Goal: Task Accomplishment & Management: Manage account settings

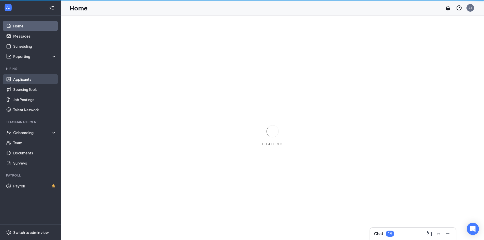
click at [30, 78] on link "Applicants" at bounding box center [34, 79] width 43 height 10
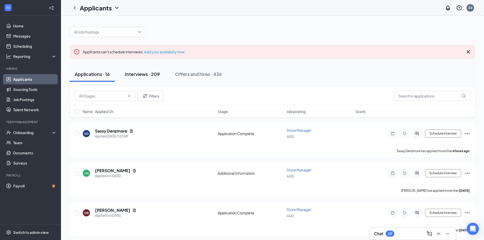
click at [149, 77] on div "Interviews · 209" at bounding box center [142, 74] width 35 height 6
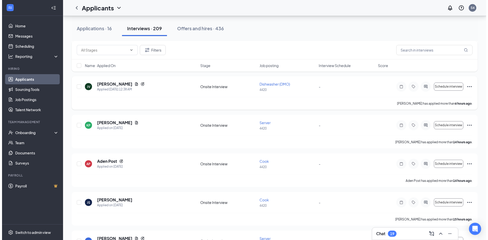
scroll to position [76, 0]
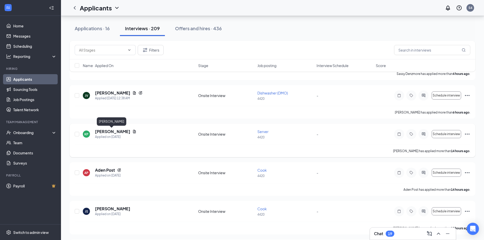
click at [114, 131] on h5 "[PERSON_NAME]" at bounding box center [112, 132] width 35 height 6
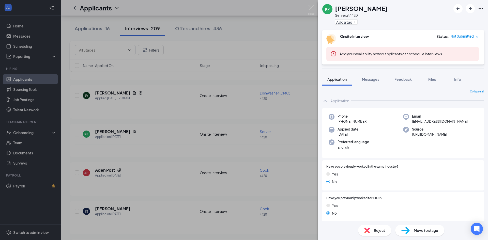
click at [255, 47] on div "KP [PERSON_NAME] Server at 4420 Add a tag Onsite Interview Status : Not Submitt…" at bounding box center [244, 120] width 488 height 240
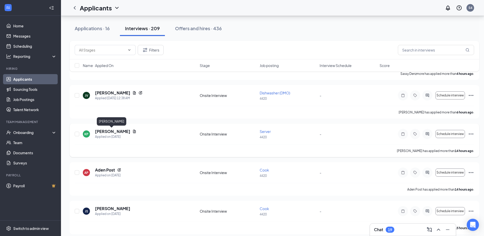
click at [115, 131] on h5 "[PERSON_NAME]" at bounding box center [112, 132] width 35 height 6
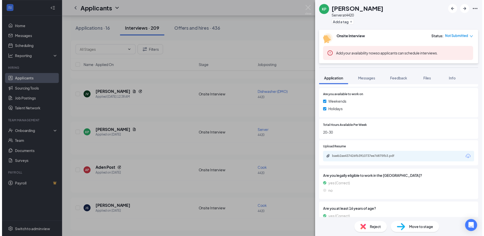
scroll to position [211, 0]
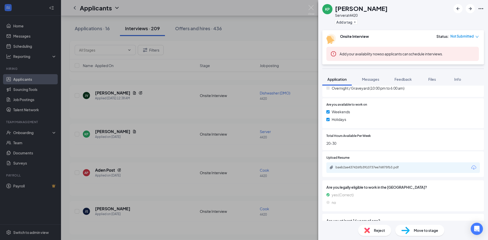
click at [246, 43] on div "KP [PERSON_NAME] Server at 4420 Add a tag Onsite Interview Status : Not Submitt…" at bounding box center [244, 120] width 488 height 240
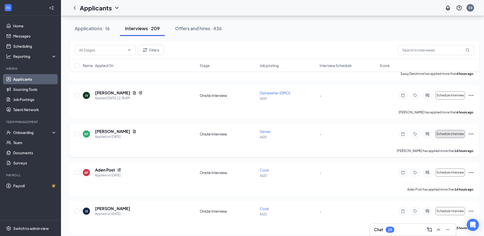
click at [449, 135] on span "Schedule interview" at bounding box center [449, 134] width 27 height 4
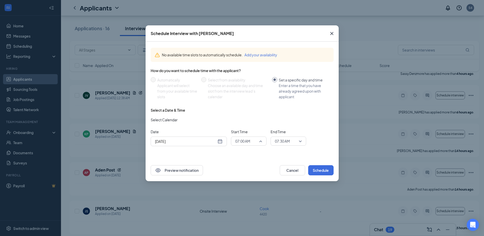
click at [255, 141] on span "07:00 AM" at bounding box center [246, 141] width 22 height 8
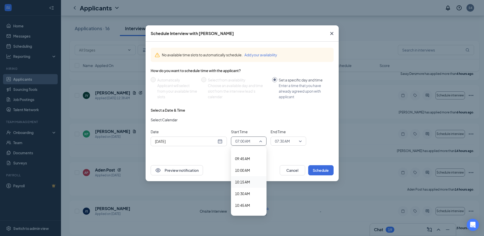
scroll to position [477, 0]
click at [244, 168] on span "10:30 AM" at bounding box center [242, 169] width 15 height 6
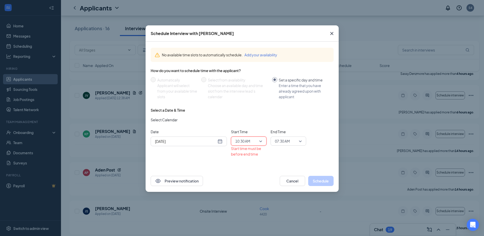
click at [283, 143] on span "07:30 AM" at bounding box center [282, 141] width 15 height 8
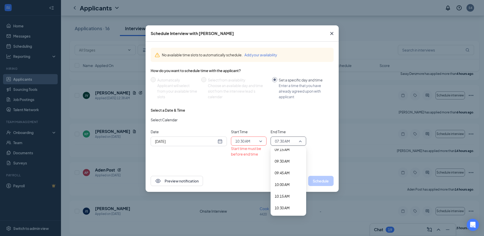
scroll to position [450, 0]
click at [284, 205] on span "10:45 AM" at bounding box center [282, 208] width 15 height 6
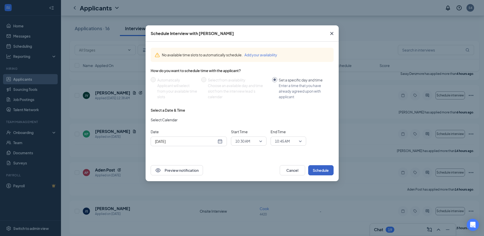
click at [318, 169] on button "Schedule" at bounding box center [320, 170] width 25 height 10
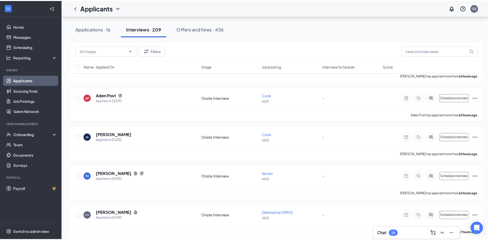
scroll to position [127, 0]
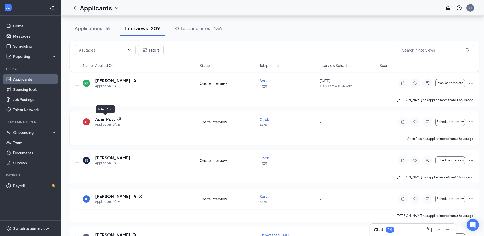
click at [109, 120] on h5 "Aden Post" at bounding box center [105, 120] width 20 height 6
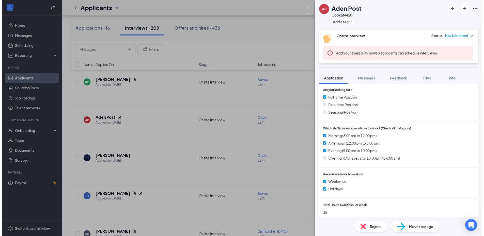
scroll to position [127, 0]
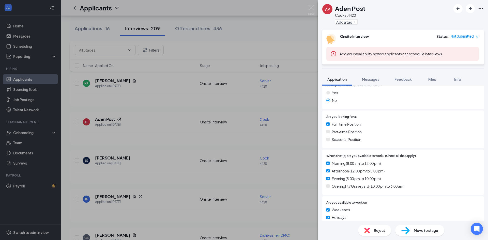
click at [179, 141] on div "[PERSON_NAME] Post Cook at 4420 Add a tag Onsite Interview Status : Not Submitt…" at bounding box center [244, 120] width 488 height 240
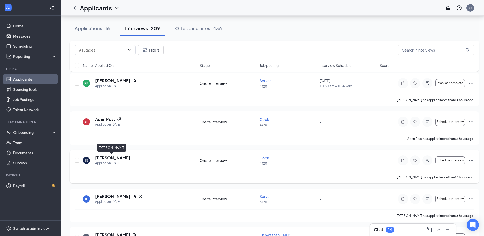
click at [106, 159] on h5 "[PERSON_NAME]" at bounding box center [112, 158] width 35 height 6
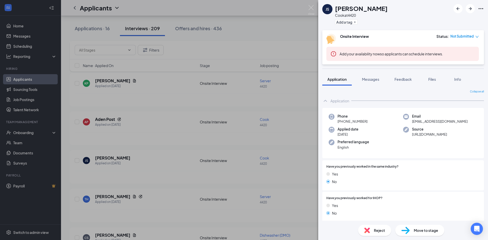
click at [181, 129] on div "[PERSON_NAME] Cook at 4420 Add a tag Onsite Interview Status : Not Submitted Ad…" at bounding box center [244, 120] width 488 height 240
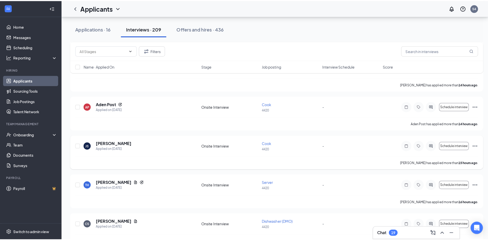
scroll to position [152, 0]
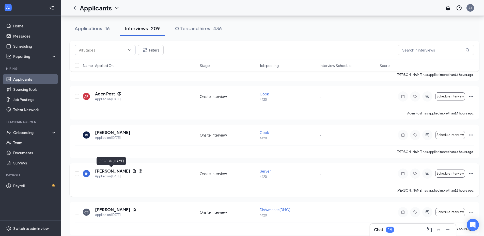
click at [107, 172] on h5 "[PERSON_NAME]" at bounding box center [112, 171] width 35 height 6
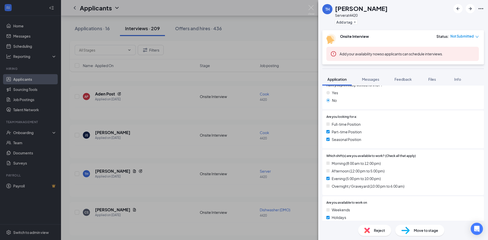
scroll to position [152, 0]
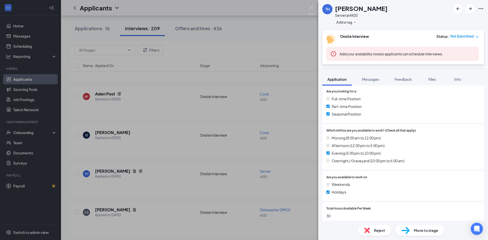
click at [378, 232] on span "Reject" at bounding box center [379, 231] width 11 height 6
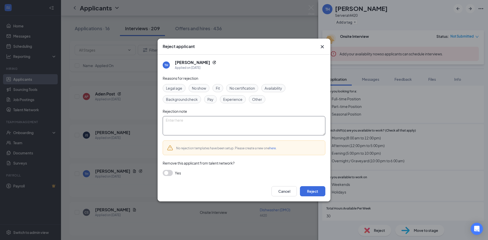
click at [203, 128] on textarea at bounding box center [244, 125] width 163 height 19
type textarea "weekends required"
click at [308, 191] on button "Reject" at bounding box center [312, 191] width 25 height 10
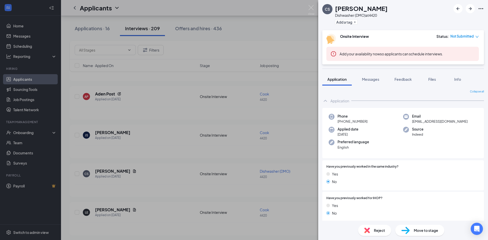
click at [164, 186] on div "CS [PERSON_NAME] Dishwasher (DMO) at 4420 Add a tag Onsite Interview Status : N…" at bounding box center [244, 120] width 488 height 240
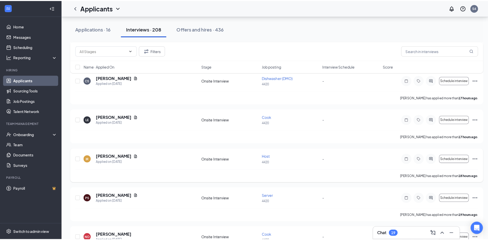
scroll to position [254, 0]
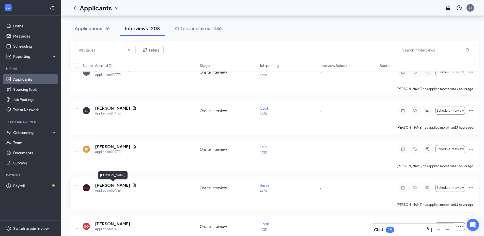
click at [115, 186] on h5 "[PERSON_NAME]" at bounding box center [112, 186] width 35 height 6
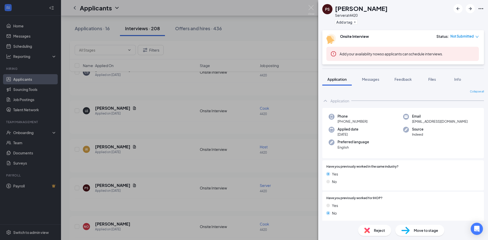
click at [176, 193] on div "[PERSON_NAME] Server at 4420 Add a tag Onsite Interview Status : Not Submitted …" at bounding box center [244, 120] width 488 height 240
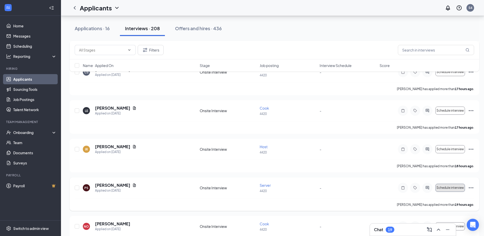
click at [451, 188] on span "Schedule interview" at bounding box center [449, 188] width 27 height 4
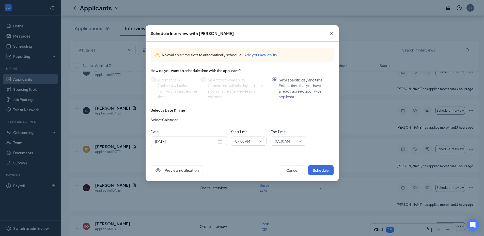
click at [262, 140] on span "07:00 AM" at bounding box center [248, 141] width 27 height 8
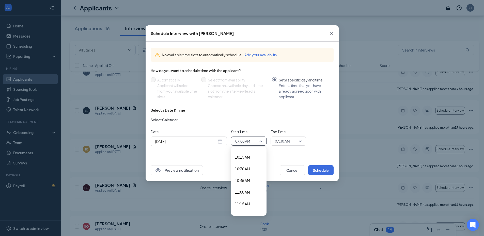
scroll to position [477, 0]
click at [245, 180] on span "10:45 AM" at bounding box center [242, 180] width 15 height 6
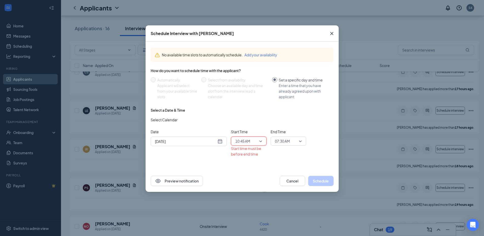
click at [285, 140] on span "07:30 AM" at bounding box center [282, 141] width 15 height 8
click at [284, 165] on div "11:00 AM" at bounding box center [288, 169] width 36 height 12
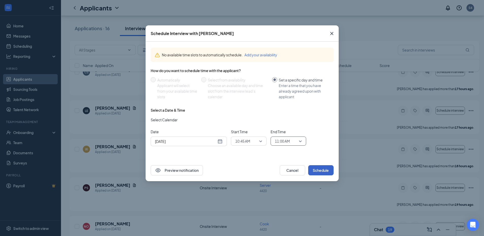
click at [321, 172] on button "Schedule" at bounding box center [320, 170] width 25 height 10
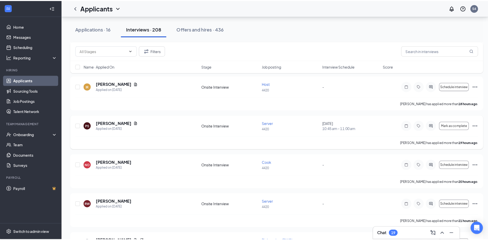
scroll to position [330, 0]
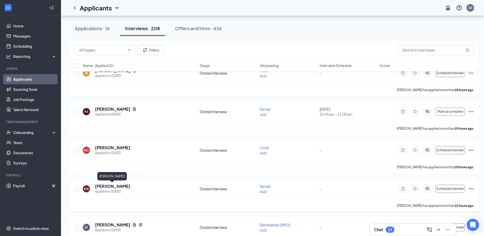
click at [104, 186] on h5 "[PERSON_NAME]" at bounding box center [112, 187] width 35 height 6
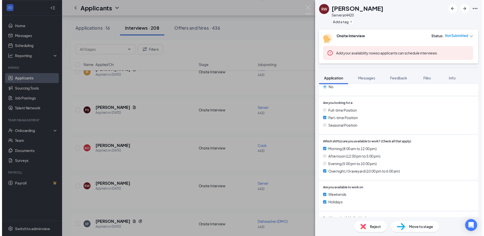
scroll to position [127, 0]
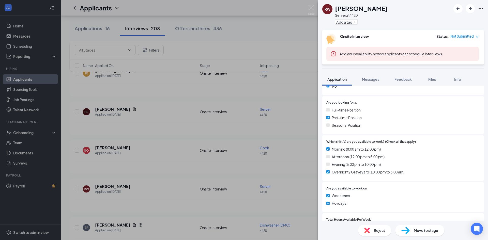
click at [172, 197] on div "RW [PERSON_NAME] Server at 4420 Add a tag Onsite Interview Status : Not Submitt…" at bounding box center [244, 120] width 488 height 240
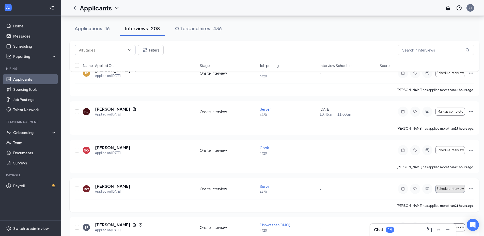
click at [446, 189] on span "Schedule interview" at bounding box center [449, 189] width 27 height 4
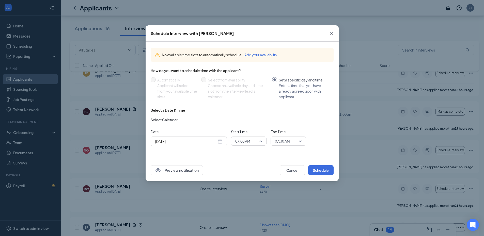
click at [247, 142] on span "07:00 AM" at bounding box center [242, 141] width 15 height 8
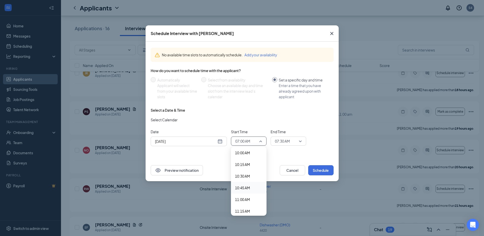
scroll to position [477, 0]
click at [245, 193] on span "11:00 AM" at bounding box center [242, 192] width 15 height 6
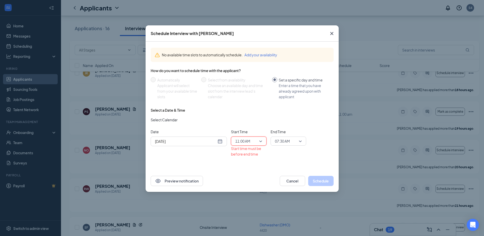
click at [287, 141] on span "07:30 AM" at bounding box center [282, 141] width 15 height 8
click at [281, 206] on span "11:15 AM" at bounding box center [282, 206] width 15 height 6
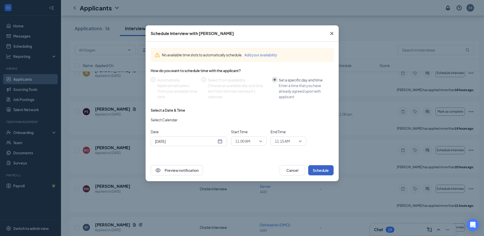
click at [326, 167] on button "Schedule" at bounding box center [320, 170] width 25 height 10
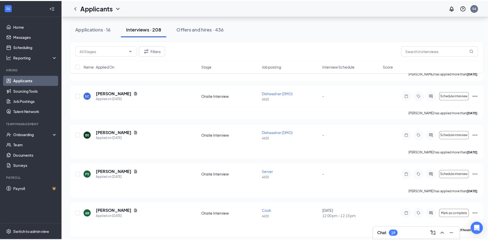
scroll to position [584, 0]
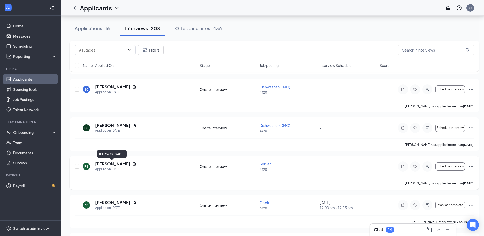
click at [106, 165] on h5 "[PERSON_NAME]" at bounding box center [112, 164] width 35 height 6
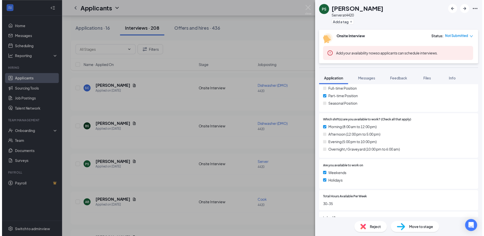
scroll to position [127, 0]
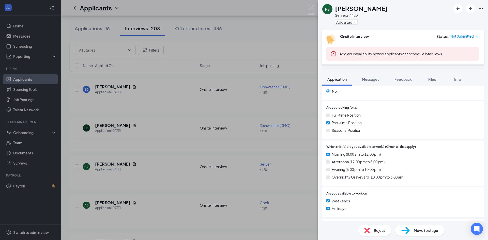
click at [169, 170] on div "PS [PERSON_NAME] Server at 4420 Add a tag Onsite Interview Status : Not Submitt…" at bounding box center [244, 120] width 488 height 240
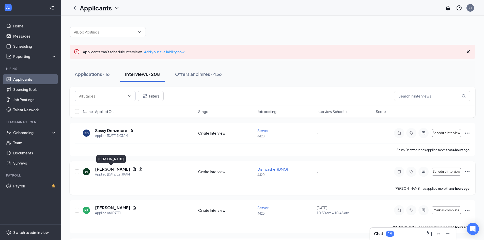
click at [108, 169] on h5 "[PERSON_NAME]" at bounding box center [112, 169] width 35 height 6
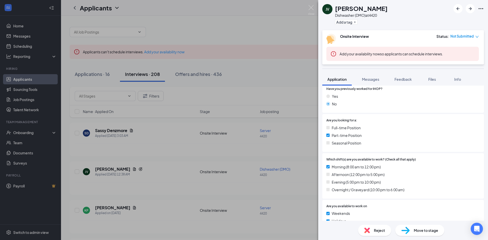
scroll to position [47, 0]
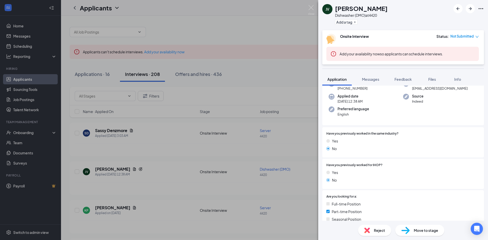
click at [275, 67] on div "JV [PERSON_NAME] (DMO) at 4420 Add a tag Onsite Interview Status : Not Submitte…" at bounding box center [244, 120] width 488 height 240
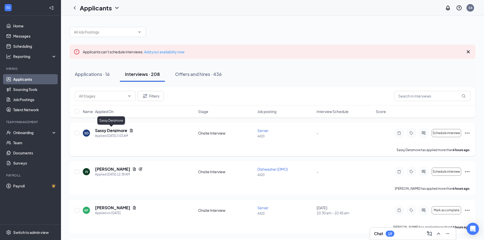
click at [107, 132] on h5 "Sassy Denzmore" at bounding box center [111, 131] width 32 height 6
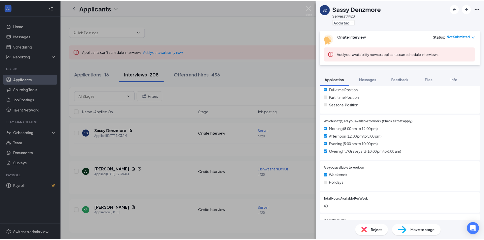
scroll to position [152, 0]
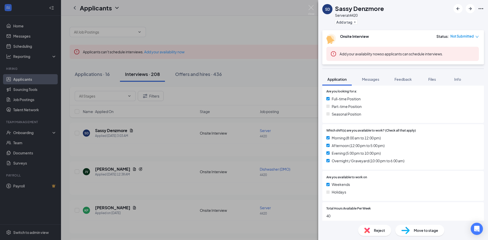
click at [184, 141] on div "SD Sassy Denzmore Server at 4420 Add a tag Onsite Interview Status : Not Submit…" at bounding box center [244, 120] width 488 height 240
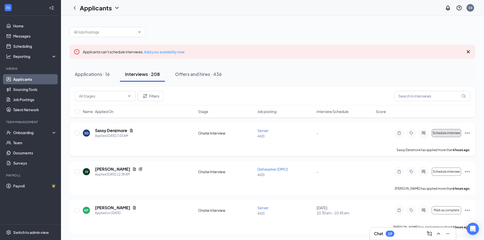
click at [454, 134] on span "Schedule interview" at bounding box center [445, 133] width 27 height 4
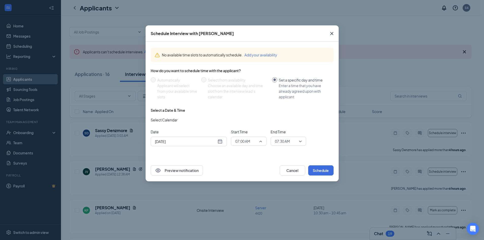
click at [255, 143] on span "07:00 AM" at bounding box center [246, 141] width 22 height 8
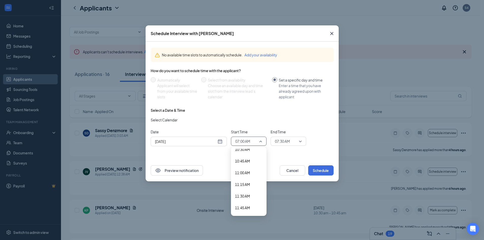
scroll to position [503, 0]
click at [252, 187] on div "11:30 AM" at bounding box center [249, 190] width 36 height 12
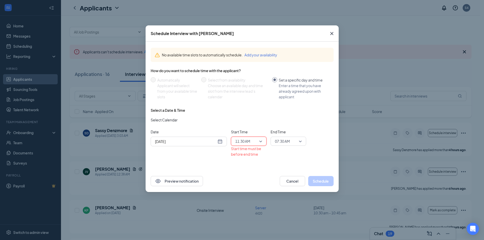
click at [300, 144] on span "07:30 AM" at bounding box center [288, 141] width 27 height 8
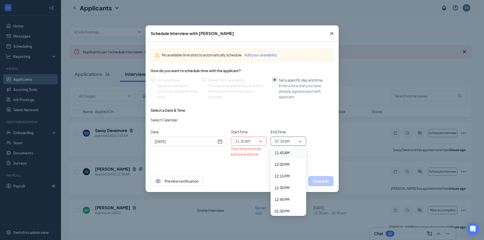
click at [284, 153] on span "11:45 AM" at bounding box center [282, 153] width 15 height 6
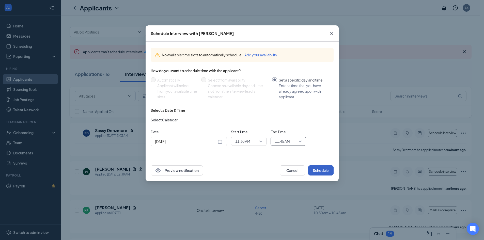
click at [318, 170] on button "Schedule" at bounding box center [320, 170] width 25 height 10
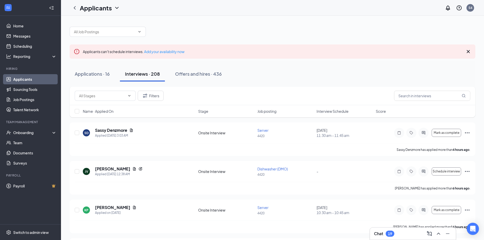
scroll to position [0, 0]
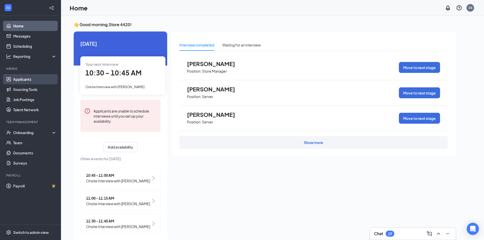
click at [32, 76] on link "Applicants" at bounding box center [34, 79] width 43 height 10
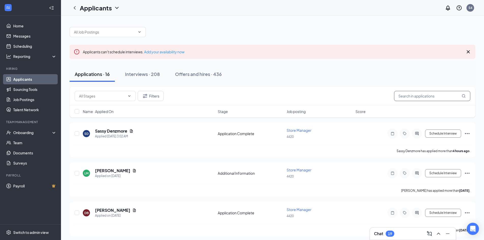
click at [421, 95] on input "text" at bounding box center [432, 96] width 76 height 10
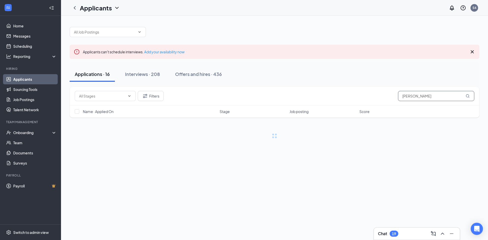
type input "luis"
click at [146, 73] on div "Interviews · 208" at bounding box center [142, 74] width 35 height 6
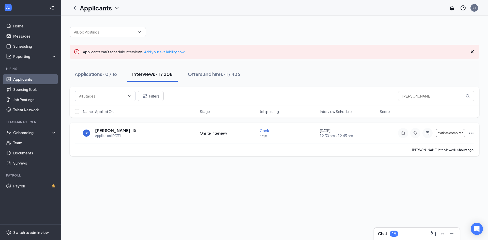
click at [470, 133] on icon "Ellipses" at bounding box center [471, 133] width 6 height 6
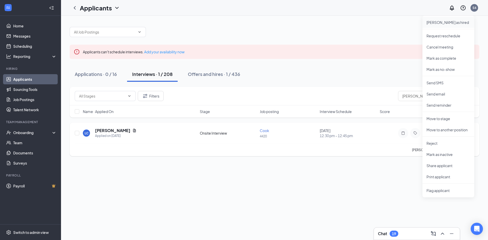
click at [449, 22] on p "Mark as hired" at bounding box center [448, 22] width 44 height 5
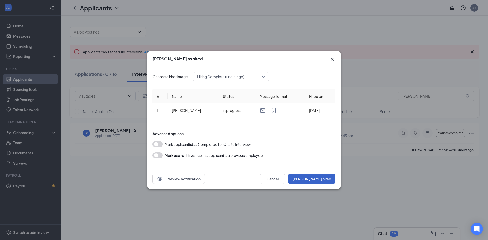
click at [315, 180] on button "Mark hired" at bounding box center [311, 179] width 47 height 10
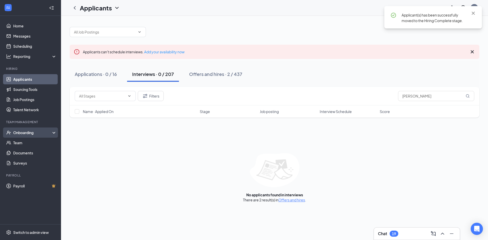
click at [30, 132] on div "Onboarding" at bounding box center [32, 132] width 39 height 5
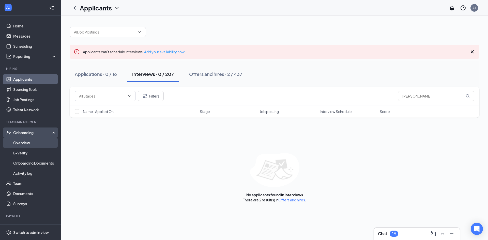
click at [36, 145] on link "Overview" at bounding box center [34, 143] width 43 height 10
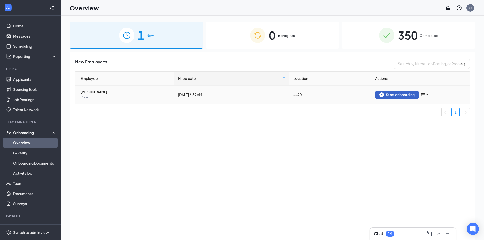
click at [392, 96] on div "Start onboarding" at bounding box center [396, 94] width 35 height 5
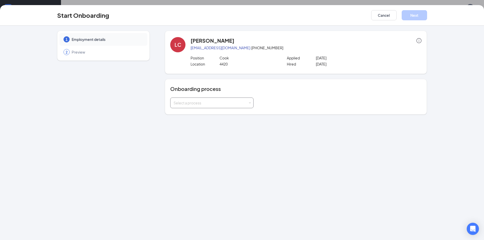
click at [205, 106] on div "Select a process" at bounding box center [211, 103] width 77 height 10
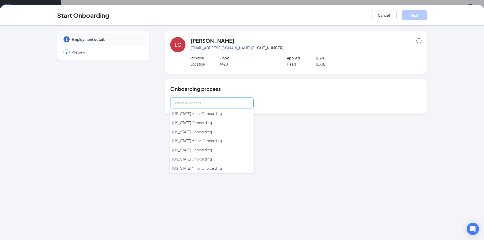
scroll to position [76, 0]
click at [215, 139] on li "Tennessee Onboarding" at bounding box center [211, 137] width 83 height 9
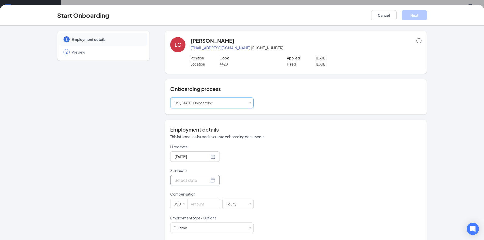
click at [196, 181] on input "Start date" at bounding box center [191, 180] width 35 height 6
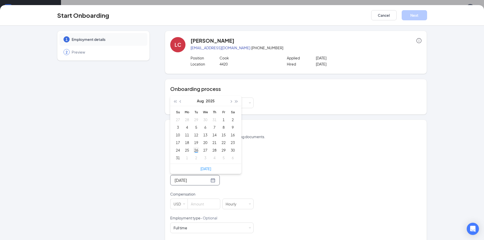
type input "[DATE]"
click at [194, 151] on div "26" at bounding box center [196, 150] width 6 height 6
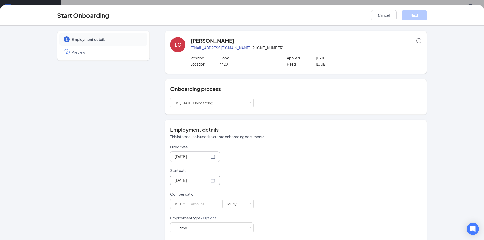
click at [231, 187] on form "Hired date Aug 26, 2025 Start date Aug 26, 2025 Aug 2025 Su Mo Tu We Th Fr Sa 2…" at bounding box center [211, 215] width 83 height 142
click at [208, 205] on input at bounding box center [204, 204] width 32 height 10
type input "16.5"
click at [305, 154] on div "Hired date Aug 26, 2025 Start date Aug 26, 2025 Aug 2025 Su Mo Tu We Th Fr Sa 2…" at bounding box center [295, 215] width 251 height 142
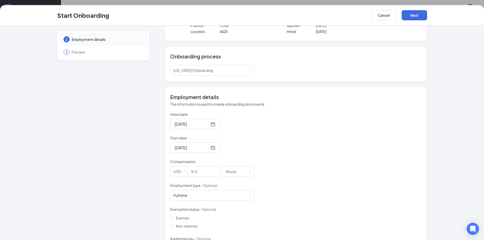
scroll to position [0, 0]
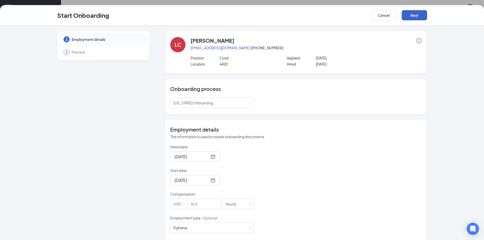
click at [412, 19] on button "Next" at bounding box center [413, 15] width 25 height 10
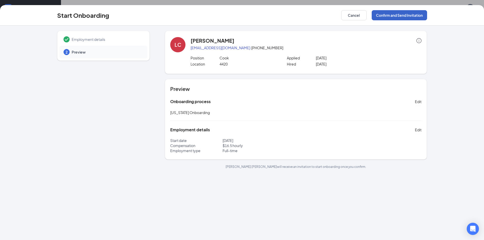
click at [406, 15] on button "Confirm and Send Invitation" at bounding box center [399, 15] width 55 height 10
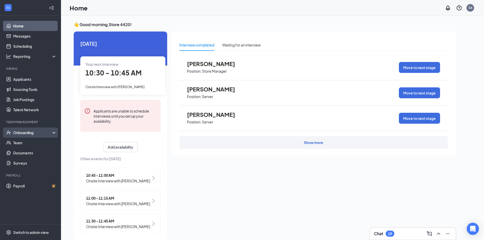
click at [44, 132] on div "Onboarding" at bounding box center [32, 132] width 39 height 5
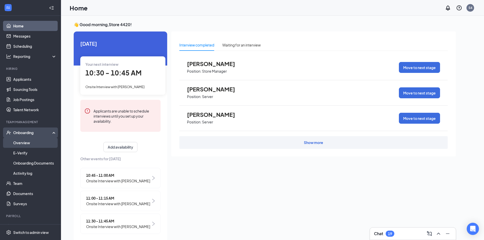
click at [34, 140] on link "Overview" at bounding box center [34, 143] width 43 height 10
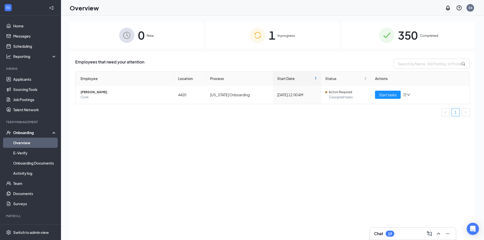
click at [273, 37] on span "1" at bounding box center [272, 35] width 7 height 18
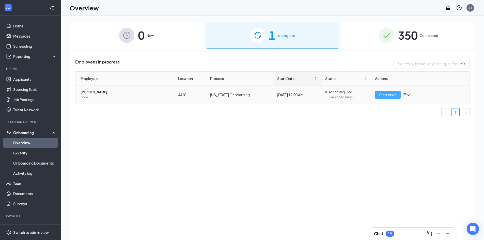
click at [391, 92] on span "Start tasks" at bounding box center [388, 95] width 18 height 6
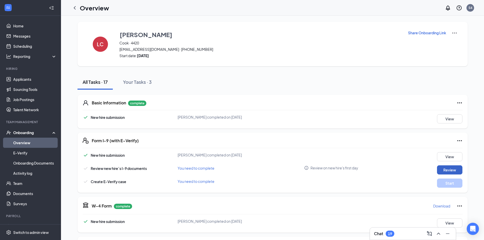
click at [445, 171] on button "Review" at bounding box center [449, 169] width 25 height 9
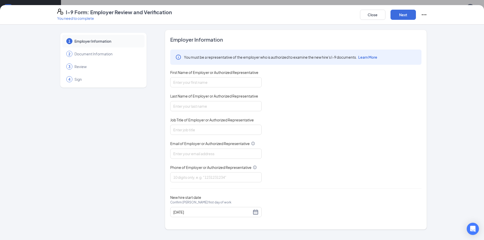
click at [179, 77] on div "First Name of Employer or Authorized Representative" at bounding box center [215, 73] width 91 height 7
click at [179, 79] on input "First Name of Employer or Authorized Representative" at bounding box center [215, 82] width 91 height 10
type input "jen"
type input "wilson"
type input "gm"
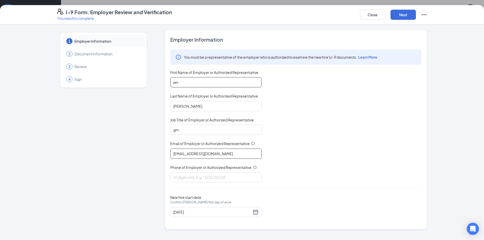
type input "ihop4420@romulusinc.com"
type input "9315030911"
click at [351, 90] on div "You must be a representative of the employer who is authorized to examine the n…" at bounding box center [295, 116] width 251 height 133
click at [404, 14] on button "Next" at bounding box center [402, 15] width 25 height 10
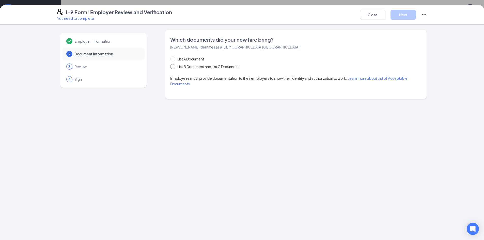
click at [179, 68] on span "List B Document and List C Document" at bounding box center [208, 67] width 66 height 6
click at [174, 68] on input "List B Document and List C Document" at bounding box center [172, 66] width 4 height 4
radio input "true"
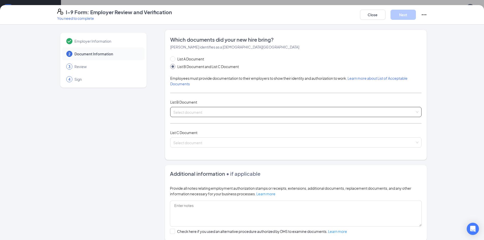
click at [197, 110] on input "search" at bounding box center [294, 111] width 242 height 8
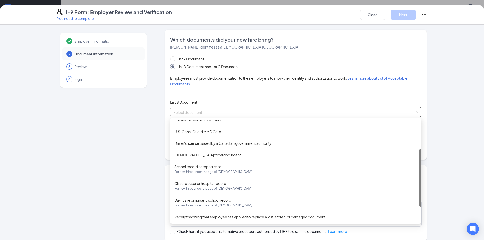
scroll to position [51, 0]
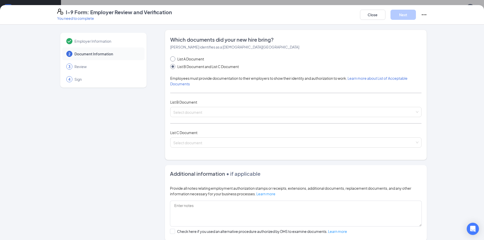
click at [172, 60] on span at bounding box center [172, 58] width 5 height 5
click at [172, 60] on input "List A Document" at bounding box center [172, 58] width 4 height 4
radio input "true"
radio input "false"
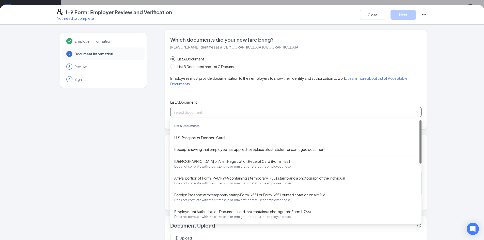
click at [198, 112] on input "search" at bounding box center [294, 111] width 242 height 8
click at [217, 139] on div "U.S. Passport or Passport Card" at bounding box center [295, 138] width 243 height 6
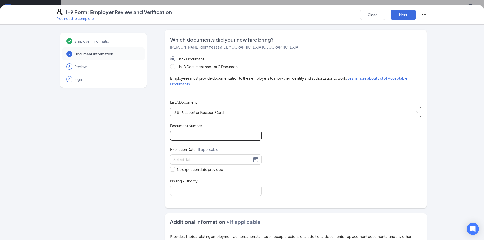
click at [218, 138] on input "Document Number" at bounding box center [215, 136] width 91 height 10
type input "547031717"
click at [227, 158] on input at bounding box center [212, 160] width 78 height 6
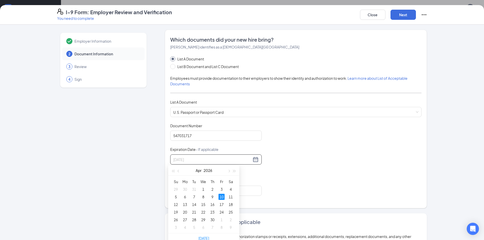
click at [222, 198] on div "10" at bounding box center [221, 197] width 6 height 6
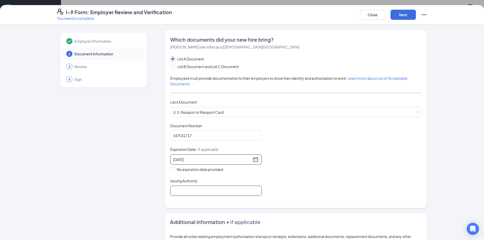
type input "04/10/2026"
click at [217, 194] on input "Issuing Authority" at bounding box center [215, 191] width 91 height 10
type input "United States"
click at [322, 179] on div "Document Title U.S. Passport or Passport Card Document Number 547031717 Expirat…" at bounding box center [295, 159] width 251 height 73
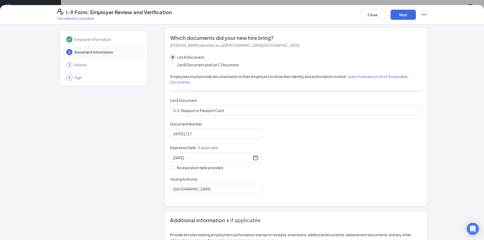
scroll to position [0, 0]
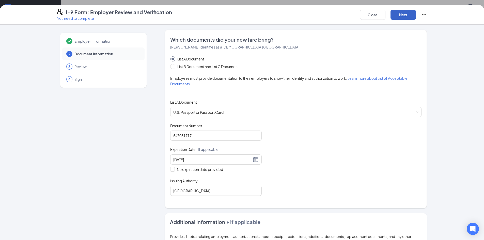
click at [400, 13] on button "Next" at bounding box center [402, 15] width 25 height 10
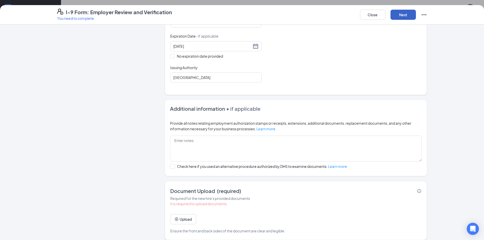
scroll to position [118, 0]
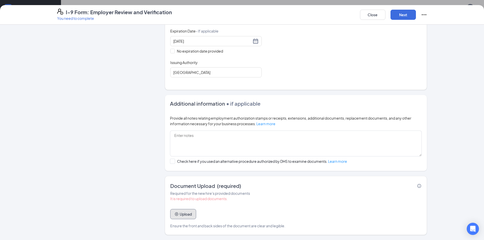
click at [182, 215] on button "Upload" at bounding box center [183, 214] width 26 height 10
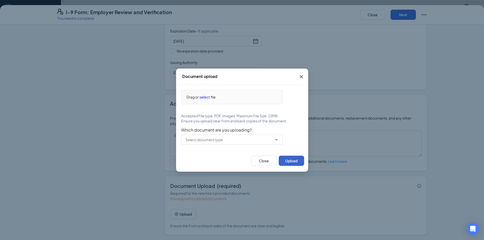
click at [300, 160] on button "Upload" at bounding box center [291, 161] width 25 height 10
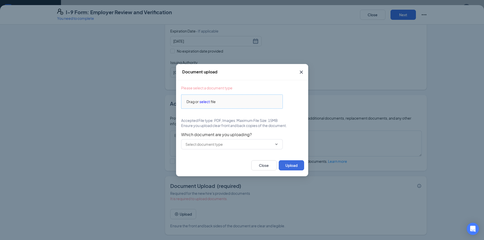
click at [253, 104] on div "Drag or select file" at bounding box center [231, 102] width 101 height 6
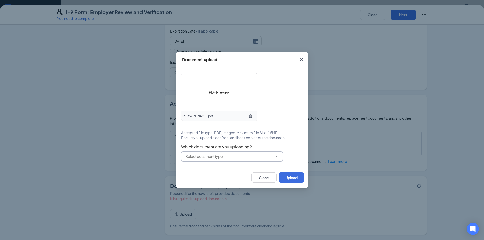
click at [250, 158] on input "text" at bounding box center [228, 157] width 87 height 6
click at [244, 170] on div "U.S. Passport or Passport Card" at bounding box center [231, 169] width 93 height 6
type input "U.S. Passport or Passport Card"
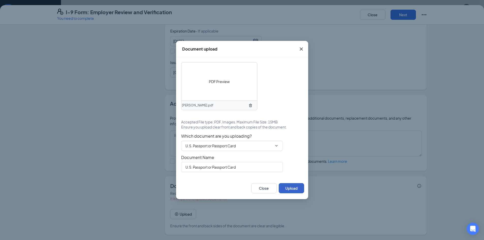
click at [291, 190] on button "Upload" at bounding box center [291, 188] width 25 height 10
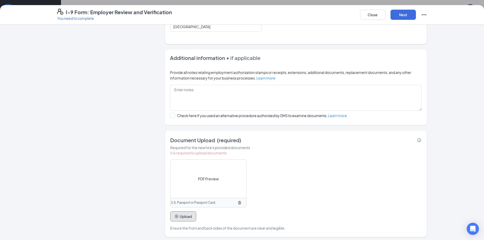
scroll to position [166, 0]
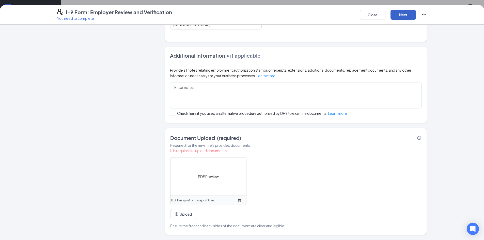
click at [409, 17] on button "Next" at bounding box center [402, 15] width 25 height 10
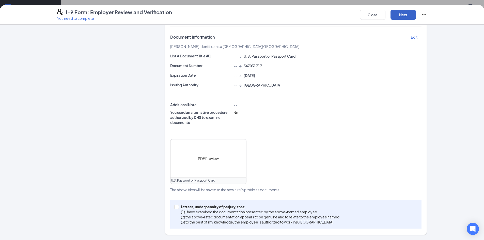
scroll to position [97, 0]
click at [179, 207] on span "I attest, under penalty of perjury, that: (1) I have examined the documentation…" at bounding box center [260, 214] width 163 height 20
click at [177, 207] on input "I attest, under penalty of perjury, that: (1) I have examined the documentation…" at bounding box center [176, 207] width 4 height 4
checkbox input "true"
click at [405, 14] on button "Next" at bounding box center [402, 15] width 25 height 10
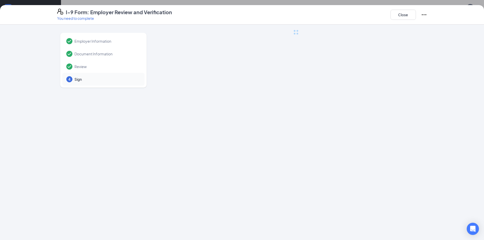
scroll to position [0, 0]
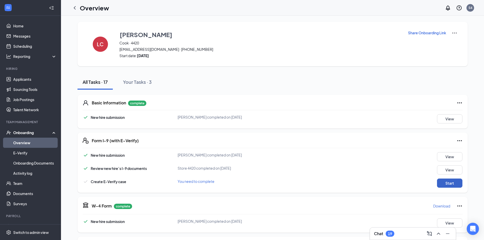
click at [443, 182] on button "Start" at bounding box center [449, 183] width 25 height 9
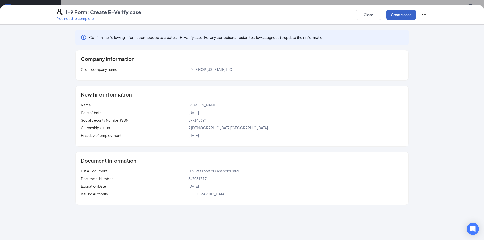
click at [403, 16] on button "Create case" at bounding box center [400, 15] width 29 height 10
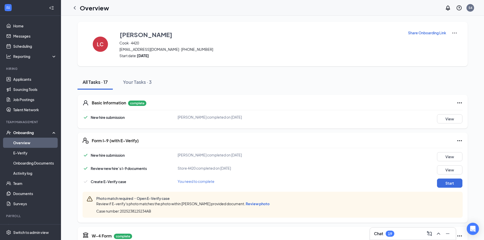
click at [247, 203] on span "Review photo" at bounding box center [258, 203] width 24 height 5
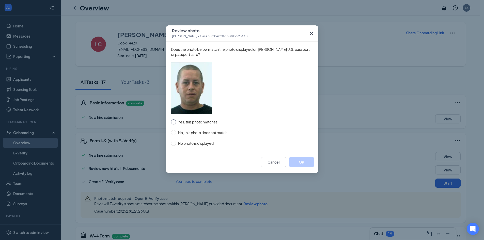
click at [174, 123] on input "Yes, this photo matches" at bounding box center [173, 121] width 5 height 5
radio input "true"
click at [300, 164] on button "OK" at bounding box center [301, 162] width 25 height 10
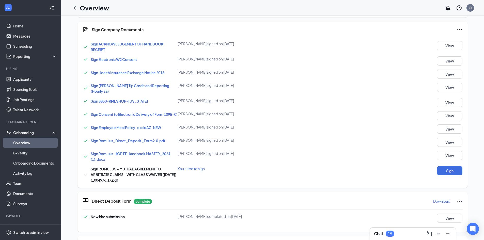
scroll to position [254, 0]
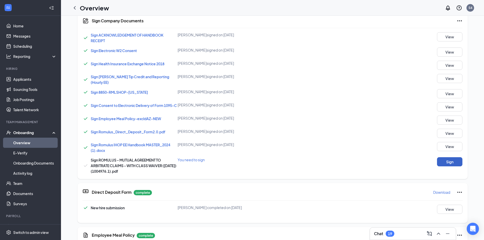
click at [451, 161] on button "Sign" at bounding box center [449, 161] width 25 height 9
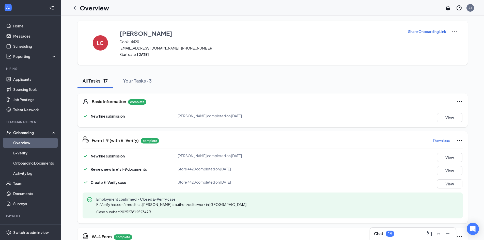
scroll to position [0, 0]
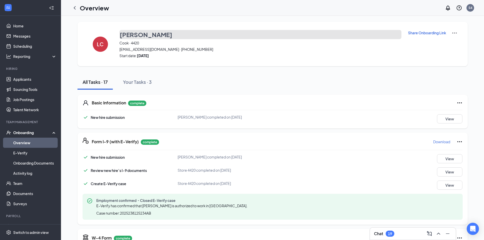
click at [133, 38] on h3 "Luis Cruz" at bounding box center [146, 34] width 53 height 9
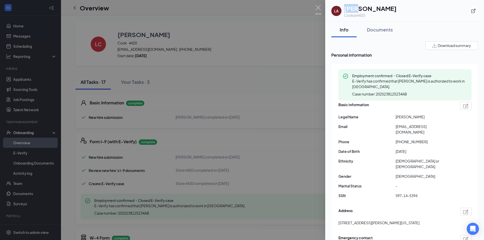
drag, startPoint x: 344, startPoint y: 8, endPoint x: 354, endPoint y: 9, distance: 10.2
click at [354, 9] on div "LA Luis A Cruz Cook at 4420" at bounding box center [363, 11] width 65 height 14
copy h1 "Luis"
drag, startPoint x: 362, startPoint y: 8, endPoint x: 374, endPoint y: 7, distance: 12.0
click at [374, 7] on h1 "Luis A Cruz" at bounding box center [370, 8] width 53 height 9
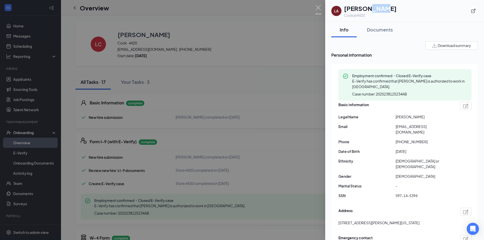
copy h1 "Cruz"
drag, startPoint x: 397, startPoint y: 125, endPoint x: 433, endPoint y: 126, distance: 36.3
click at [433, 126] on div "Email luis7veces@gmail.com" at bounding box center [404, 129] width 133 height 11
copy div "luis7veces@gmail.com"
drag, startPoint x: 399, startPoint y: 136, endPoint x: 421, endPoint y: 135, distance: 21.1
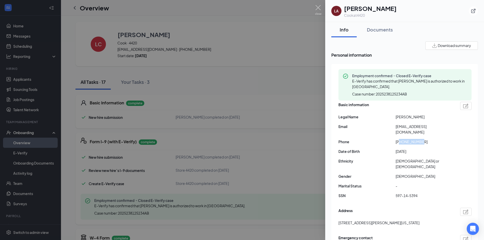
click at [421, 139] on span "+17872074067" at bounding box center [423, 142] width 57 height 6
copy span "7872074067"
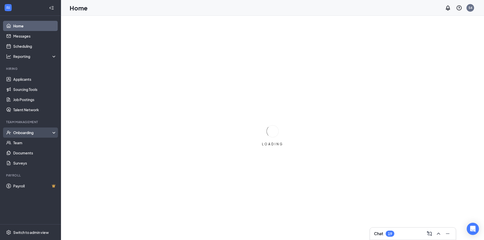
click at [29, 130] on div "Onboarding" at bounding box center [30, 132] width 61 height 10
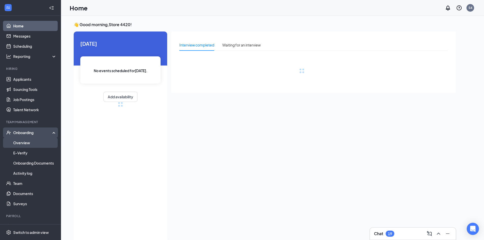
click at [30, 139] on link "Overview" at bounding box center [34, 143] width 43 height 10
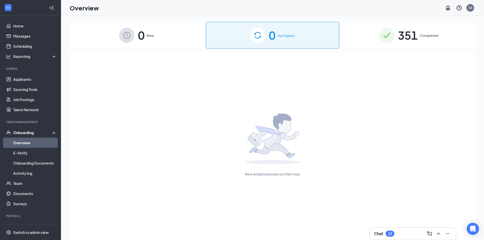
click at [382, 34] on img at bounding box center [386, 35] width 15 height 15
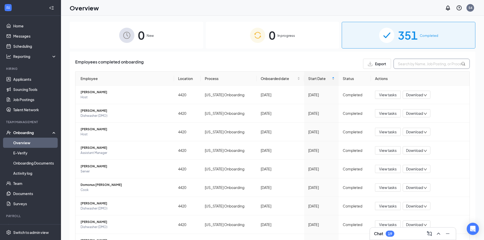
click at [406, 64] on input "text" at bounding box center [431, 64] width 76 height 10
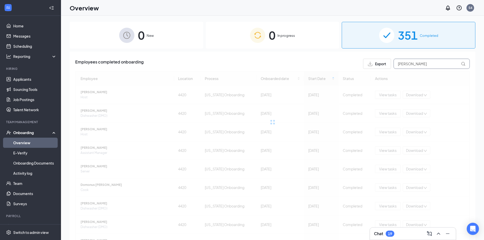
type input "luis"
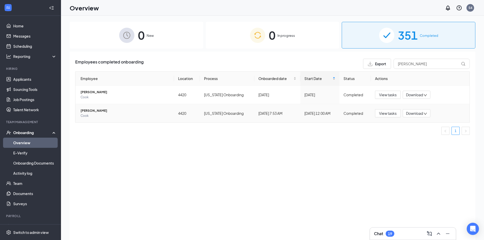
click at [85, 112] on span "Luis A Cruz" at bounding box center [125, 110] width 89 height 5
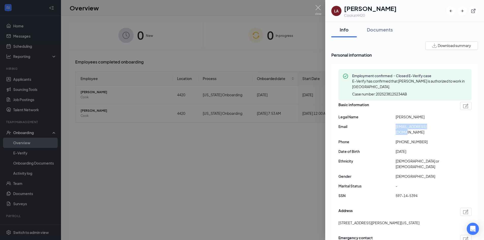
drag, startPoint x: 395, startPoint y: 125, endPoint x: 435, endPoint y: 125, distance: 40.4
click at [435, 125] on div "Email luis7veces@gmail.com" at bounding box center [404, 129] width 133 height 11
copy div "luis7veces@gmail.com"
